Goal: Task Accomplishment & Management: Use online tool/utility

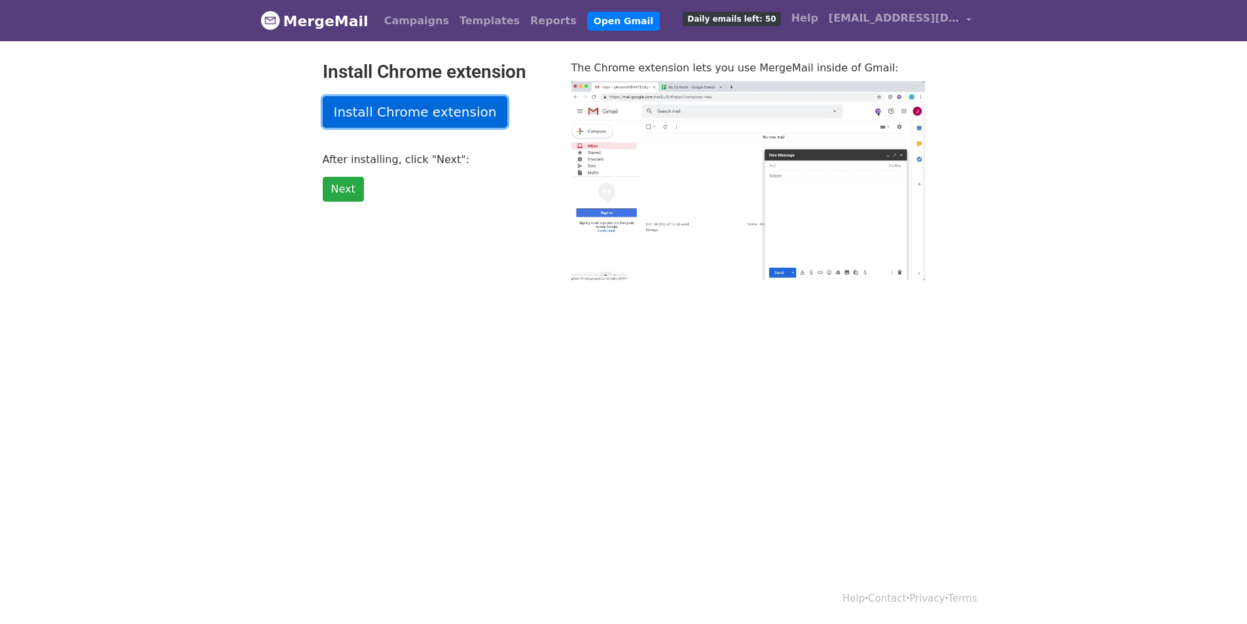
click at [455, 105] on link "Install Chrome extension" at bounding box center [415, 111] width 185 height 31
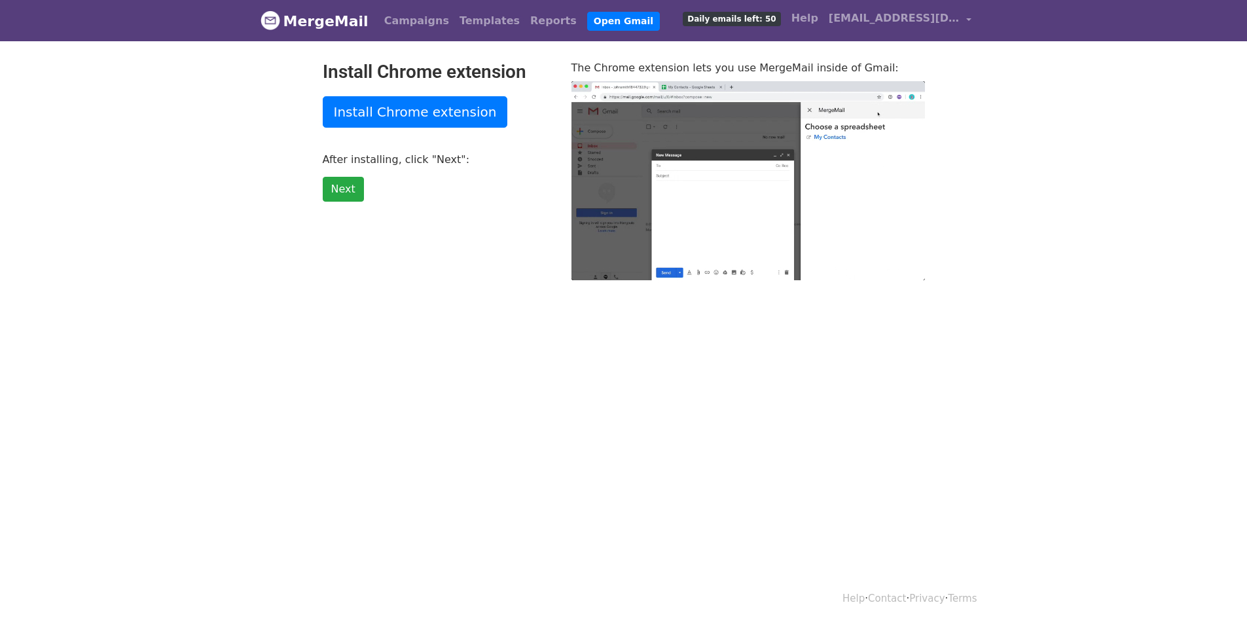
type input "93.68"
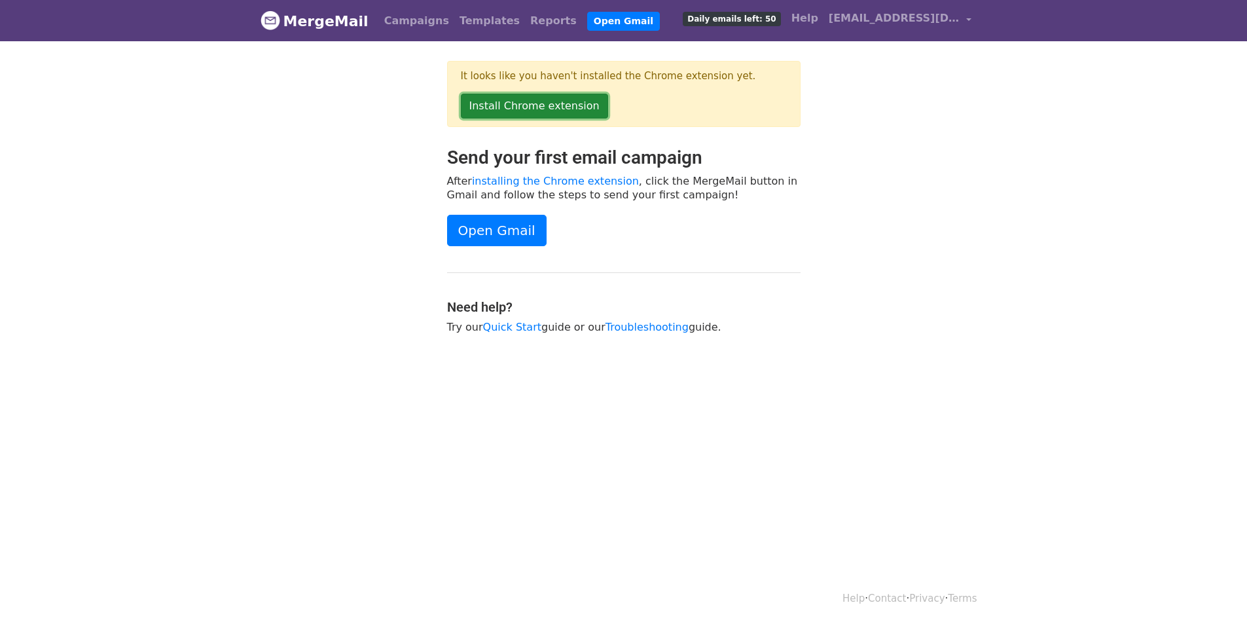
click at [559, 107] on link "Install Chrome extension" at bounding box center [534, 106] width 147 height 25
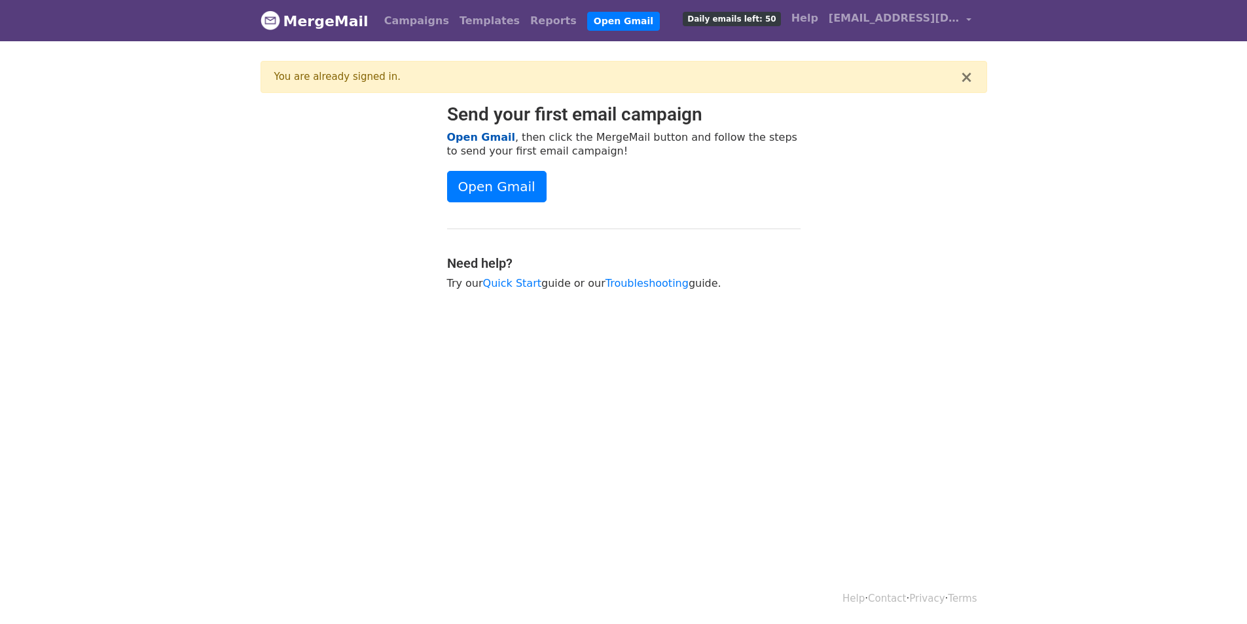
click at [490, 134] on link "Open Gmail" at bounding box center [481, 137] width 68 height 12
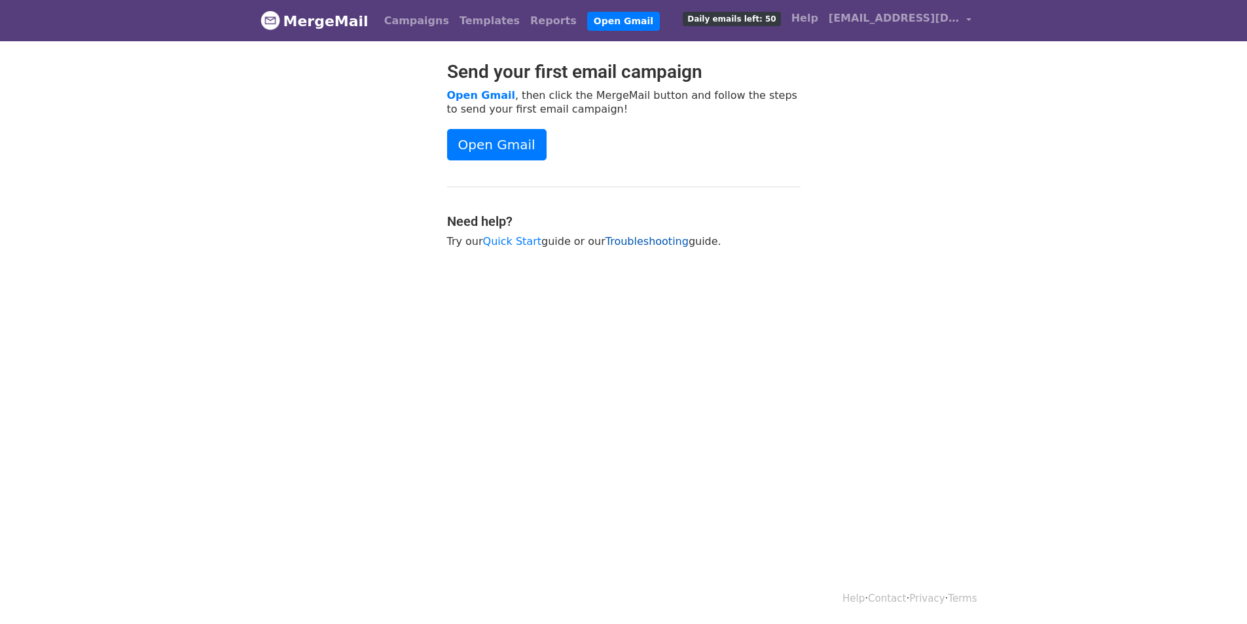
click at [636, 242] on link "Troubleshooting" at bounding box center [647, 241] width 83 height 12
